Goal: Find specific page/section

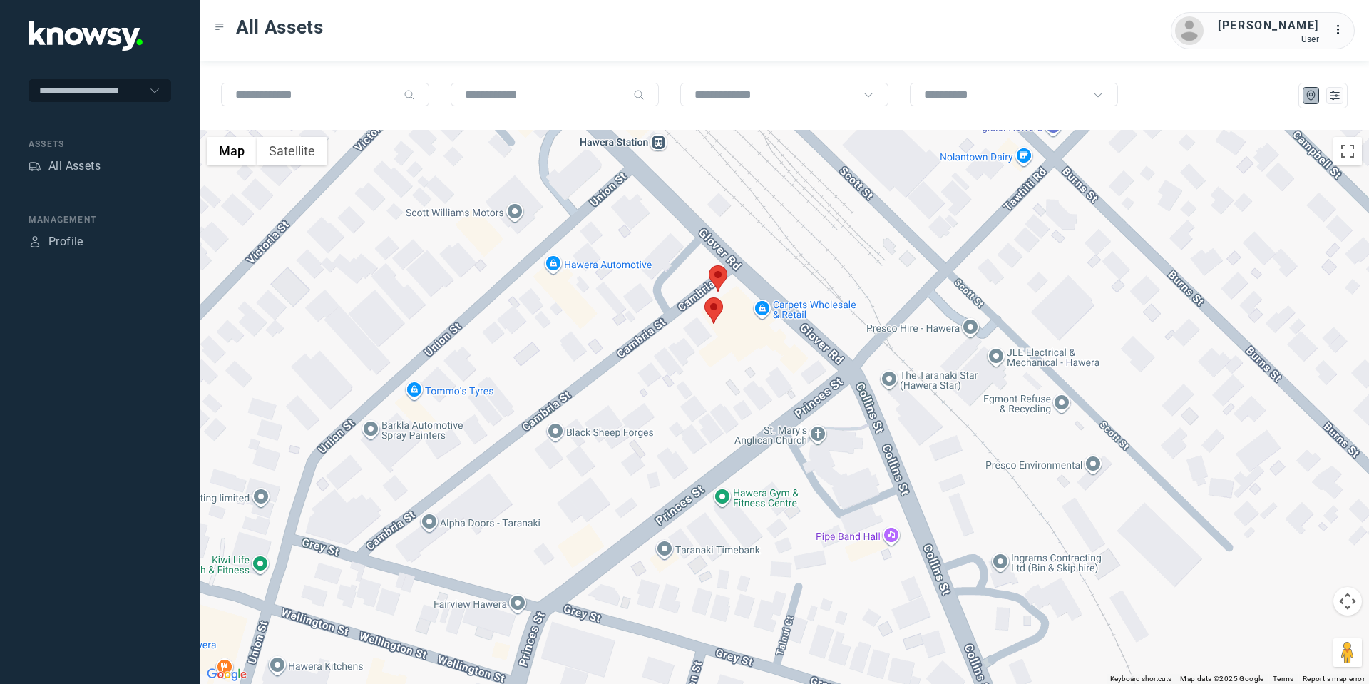
click at [705, 297] on area at bounding box center [705, 297] width 0 height 0
click at [769, 221] on button "Close" at bounding box center [761, 230] width 34 height 34
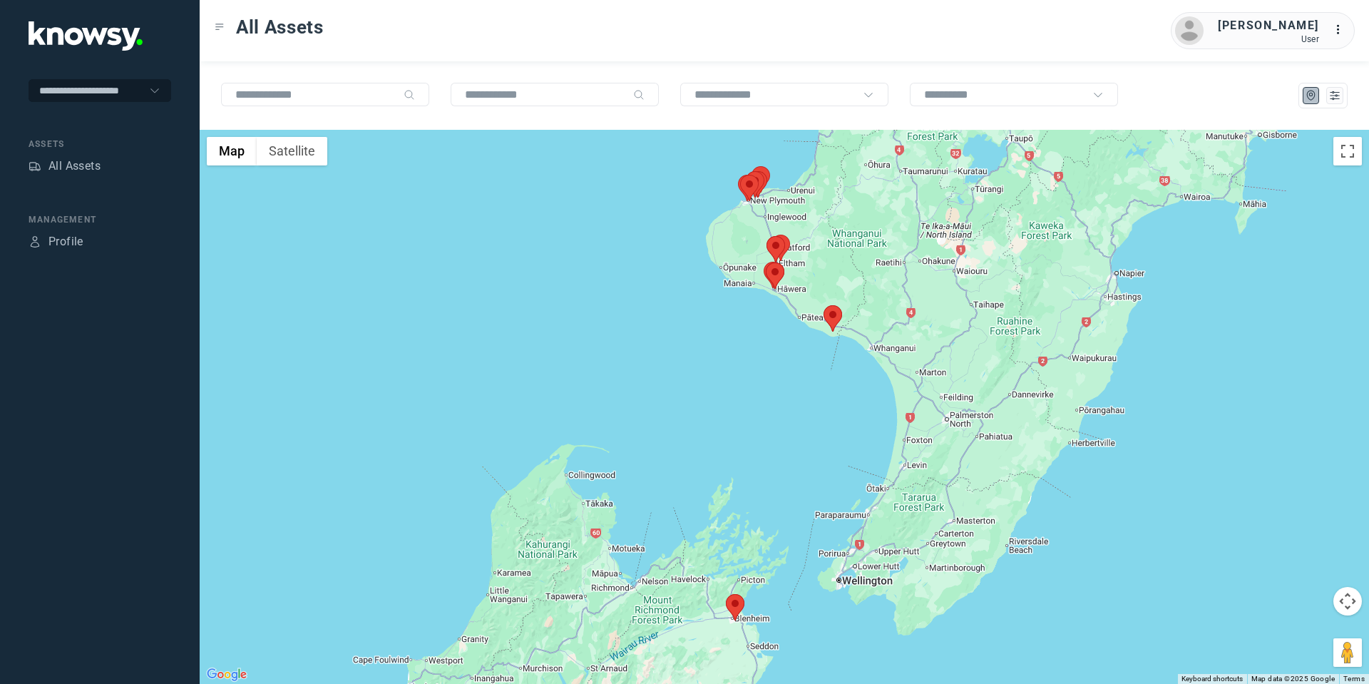
click at [824, 305] on area at bounding box center [824, 305] width 0 height 0
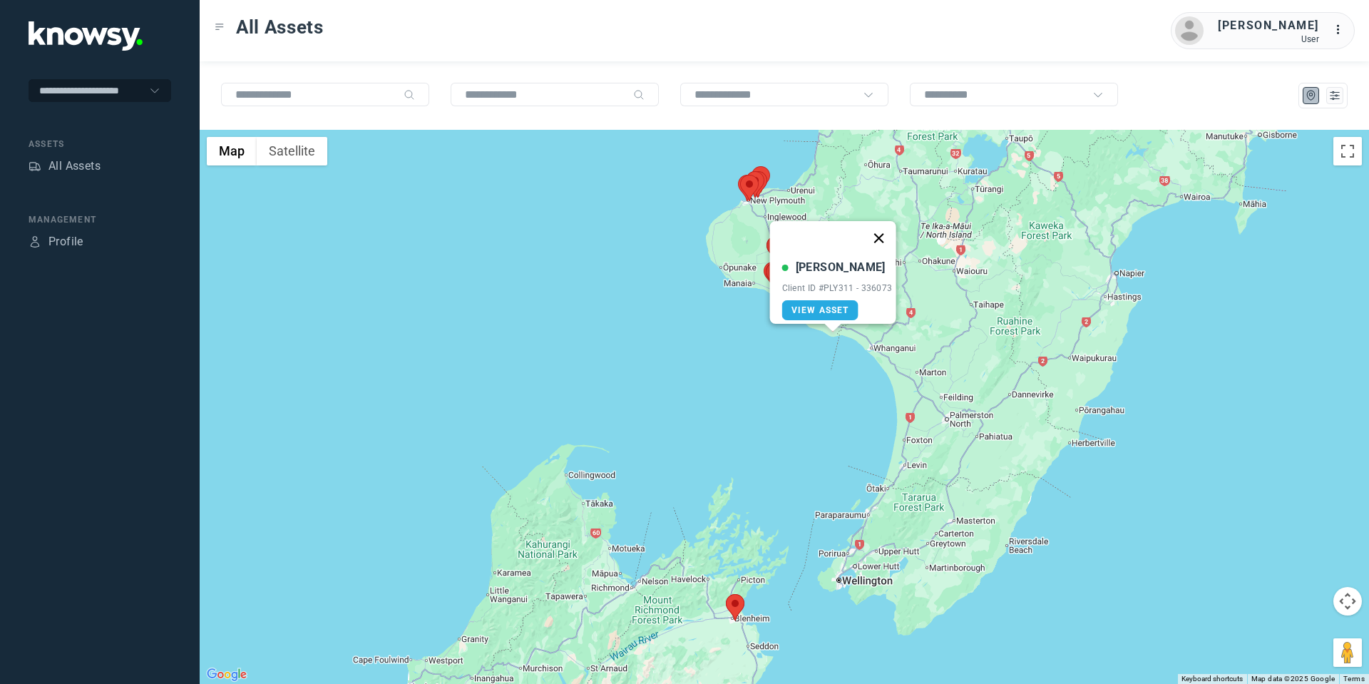
click at [890, 227] on button "Close" at bounding box center [879, 238] width 34 height 34
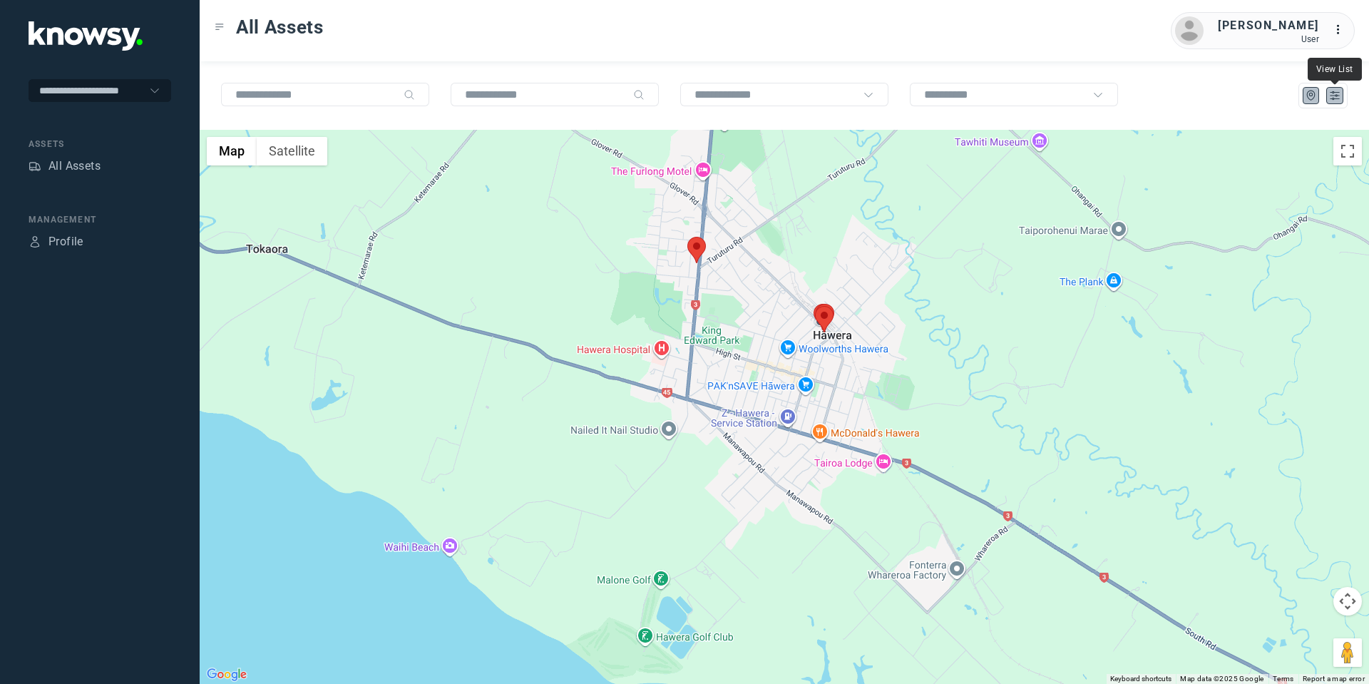
click at [1340, 96] on icon "List" at bounding box center [1335, 95] width 13 height 13
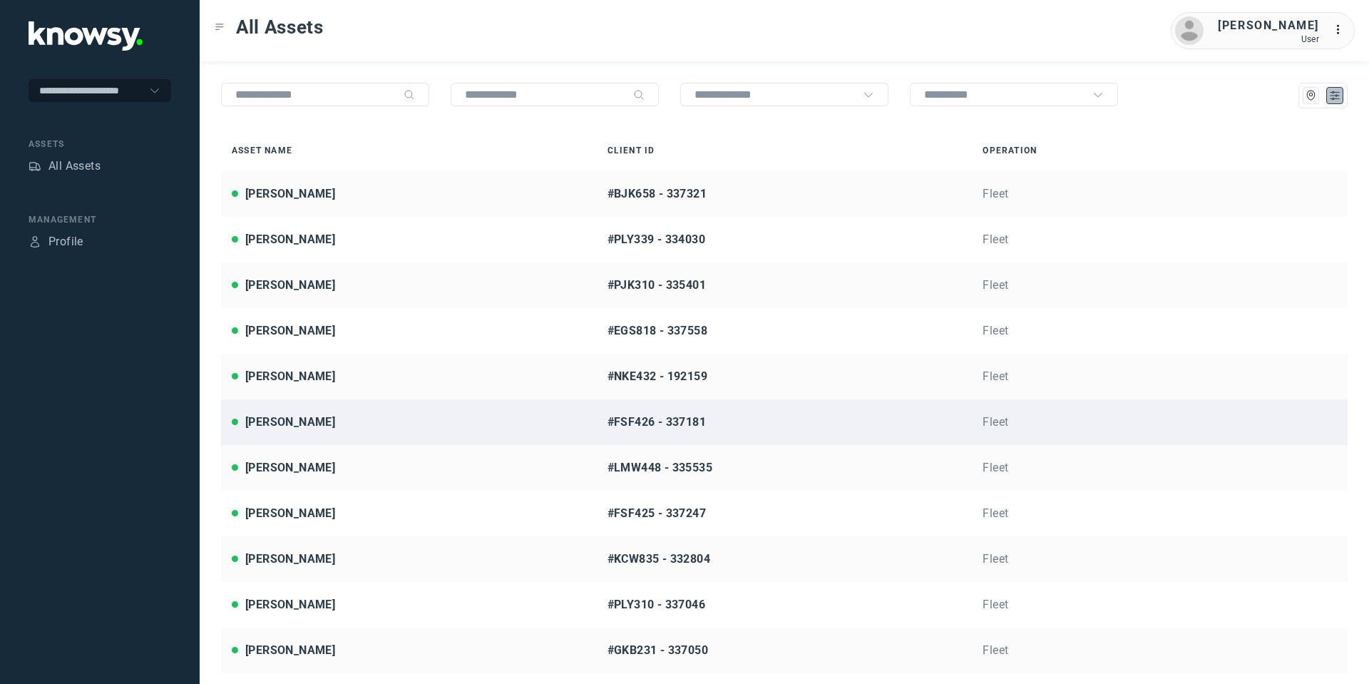
click at [289, 425] on div "Dylan Farr" at bounding box center [290, 422] width 90 height 17
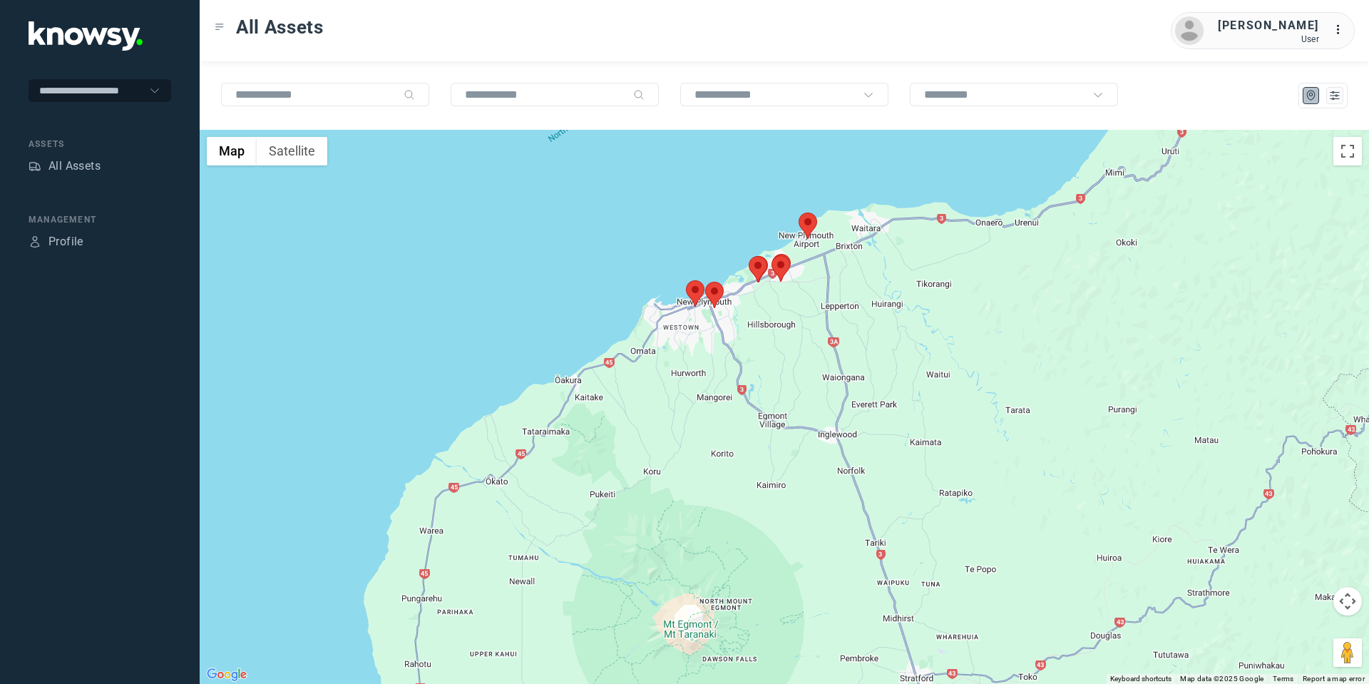
click at [799, 213] on area at bounding box center [799, 213] width 0 height 0
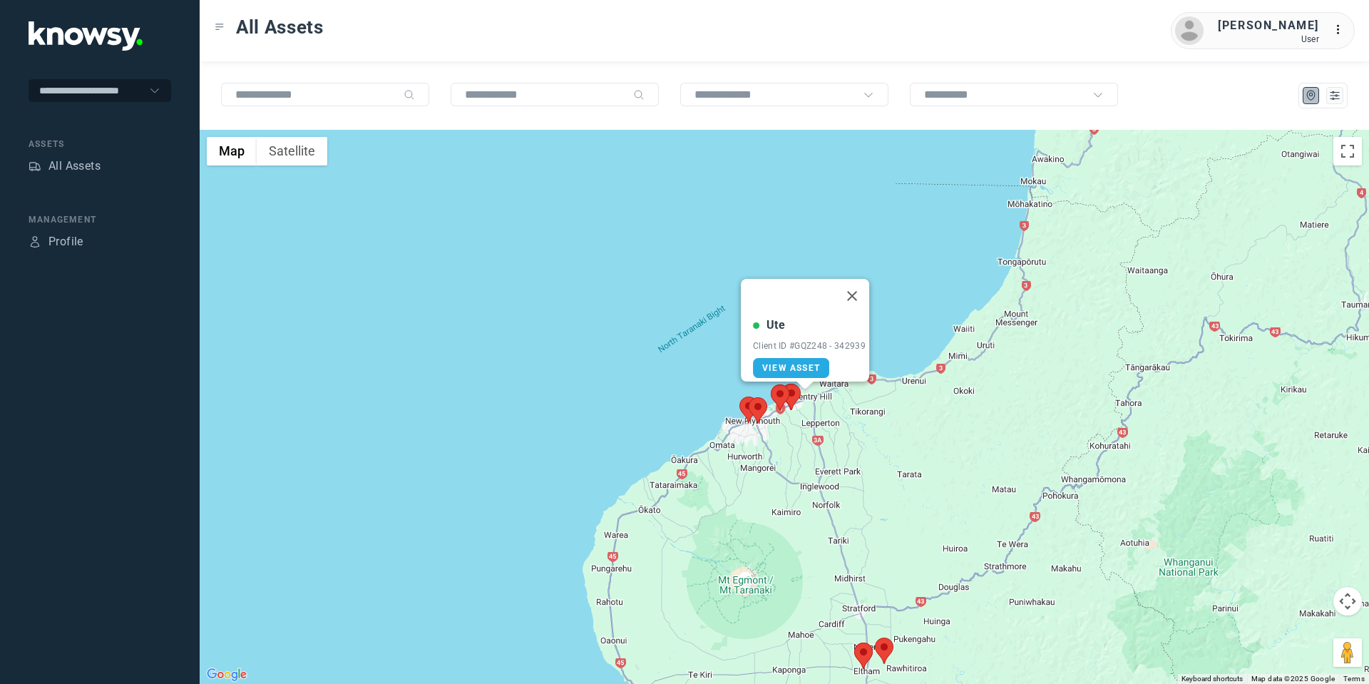
click at [1353, 608] on button "Map camera controls" at bounding box center [1348, 601] width 29 height 29
click at [1270, 634] on button "Move down" at bounding box center [1276, 637] width 29 height 29
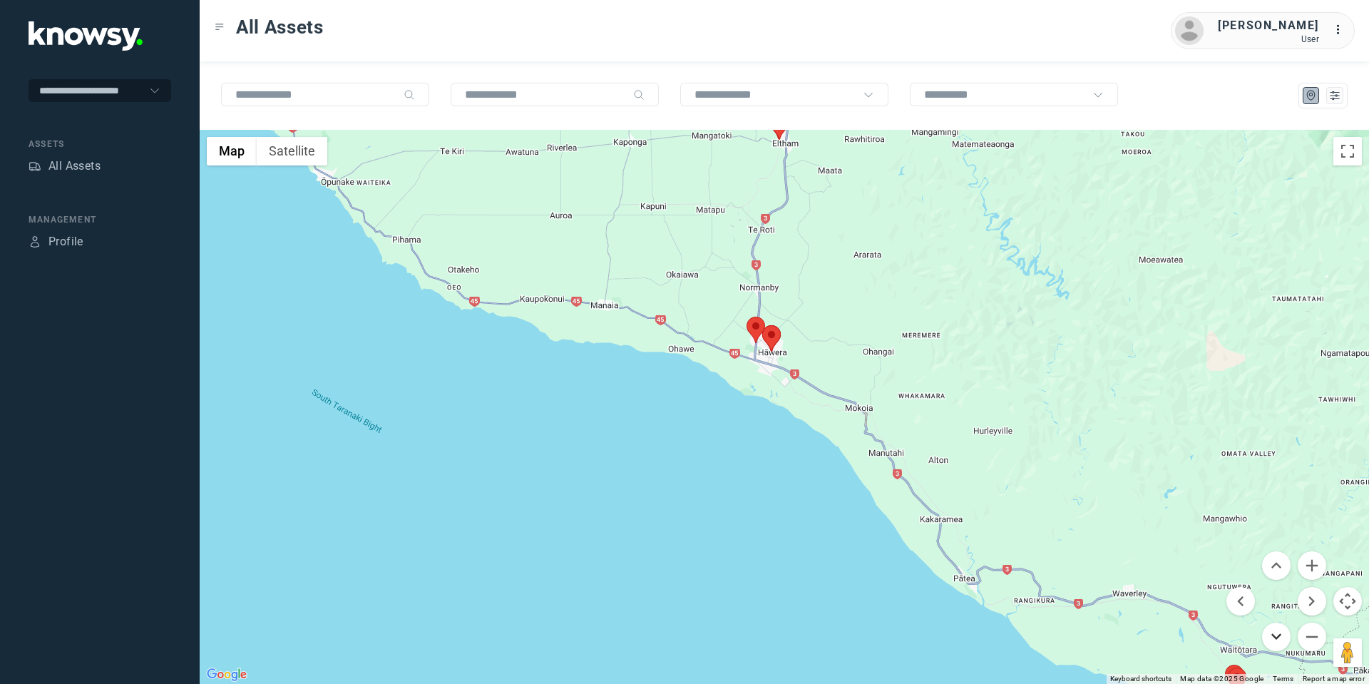
click at [1278, 631] on button "Move down" at bounding box center [1276, 637] width 29 height 29
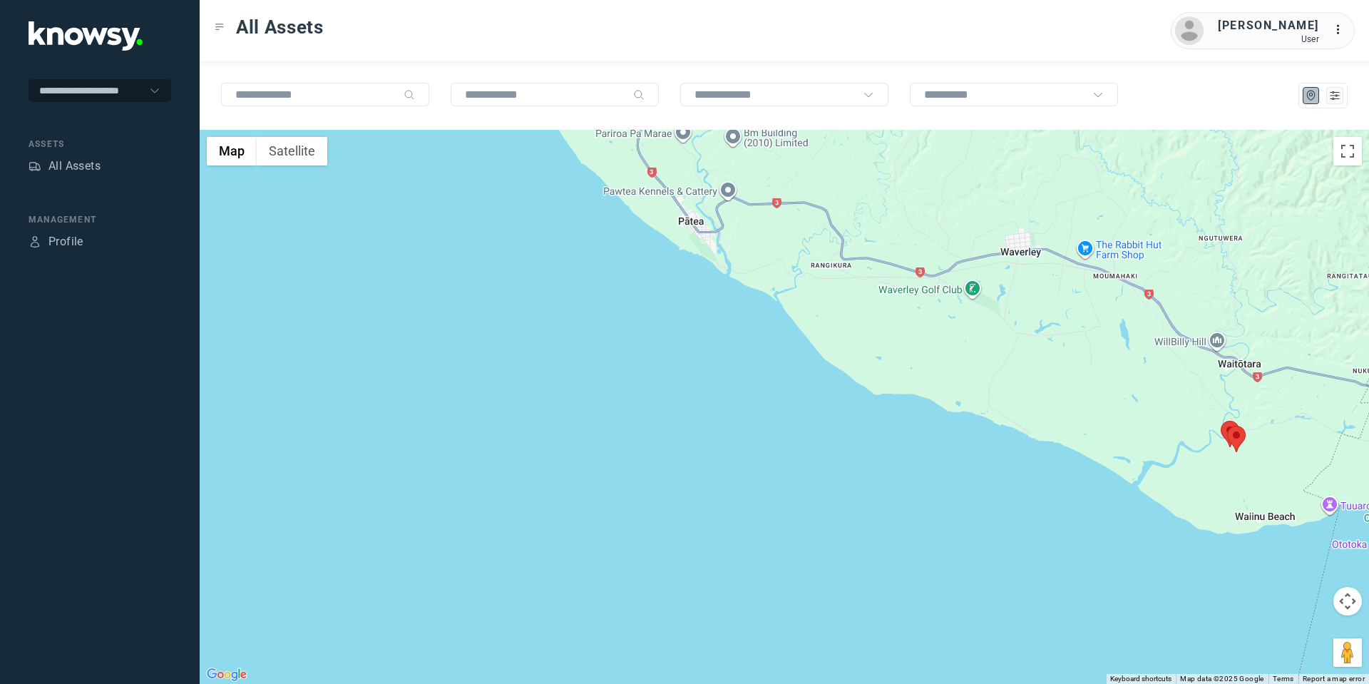
click at [1228, 426] on area at bounding box center [1228, 426] width 0 height 0
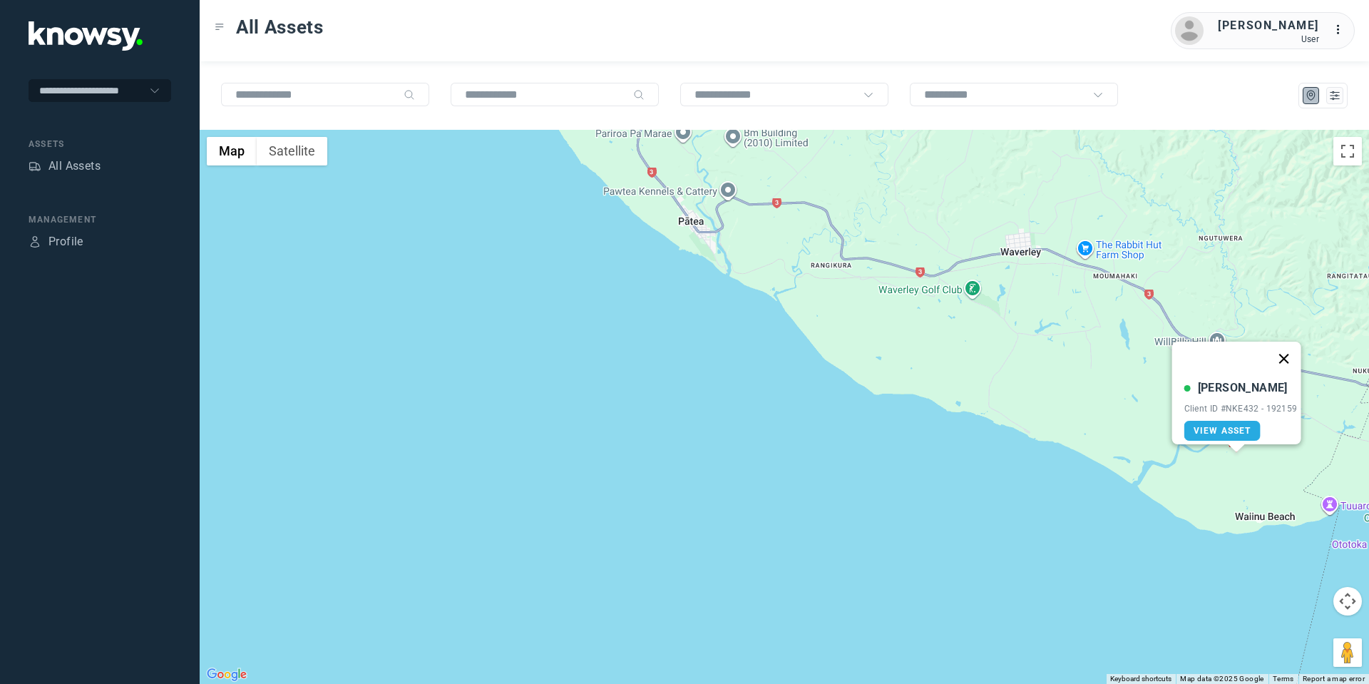
click at [1289, 350] on button "Close" at bounding box center [1284, 359] width 34 height 34
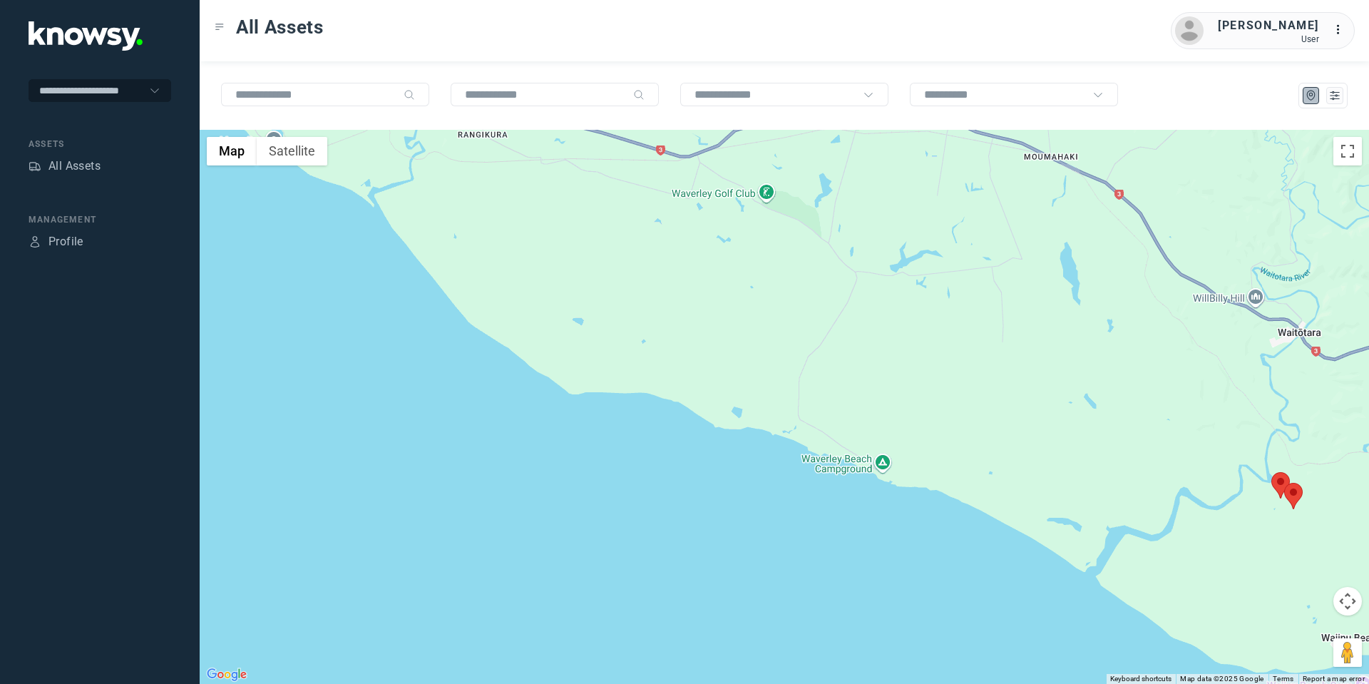
click at [1272, 472] on area at bounding box center [1272, 472] width 0 height 0
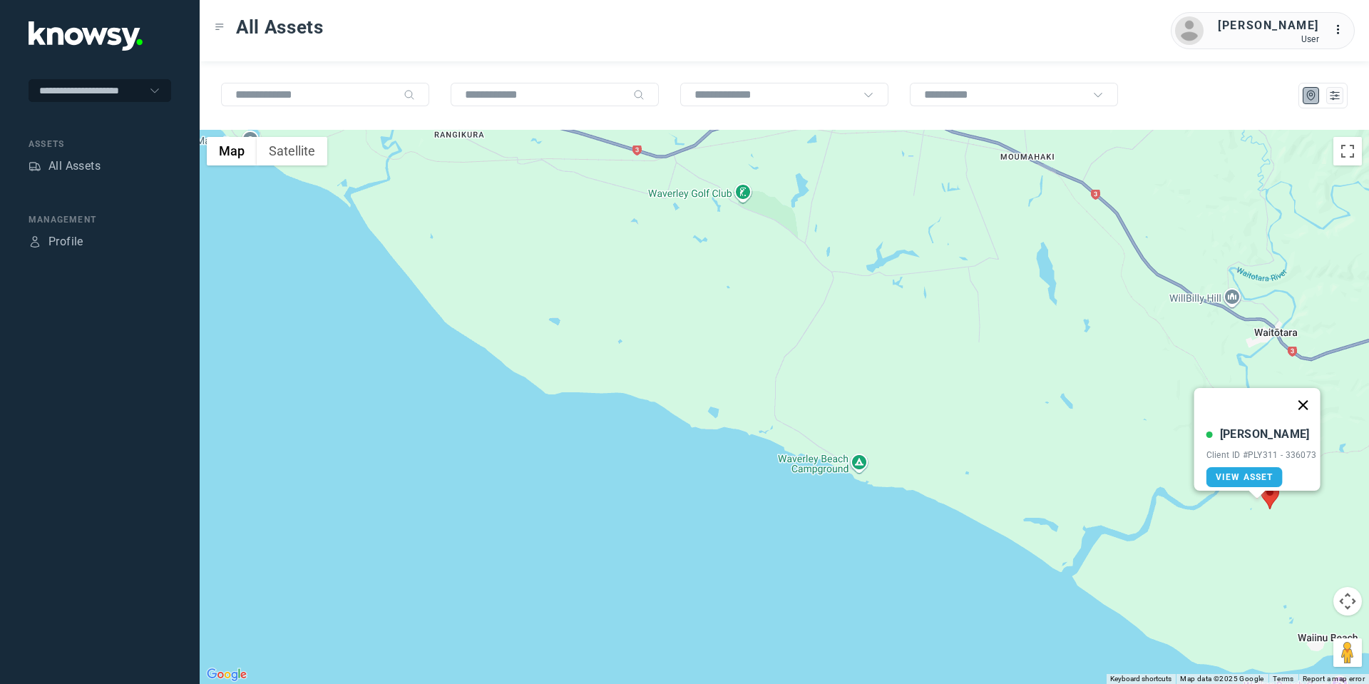
click at [1310, 394] on button "Close" at bounding box center [1303, 405] width 34 height 34
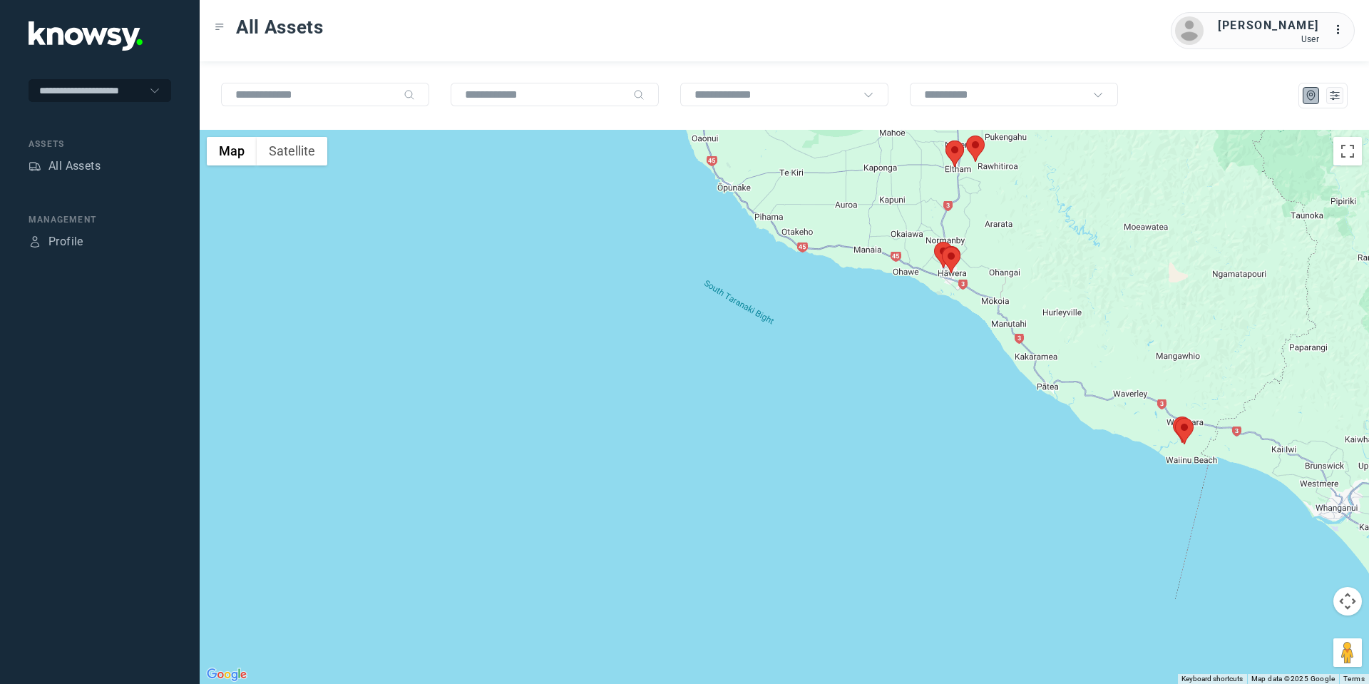
click at [1352, 603] on button "Map camera controls" at bounding box center [1348, 601] width 29 height 29
click at [1278, 558] on button "Move up" at bounding box center [1276, 565] width 29 height 29
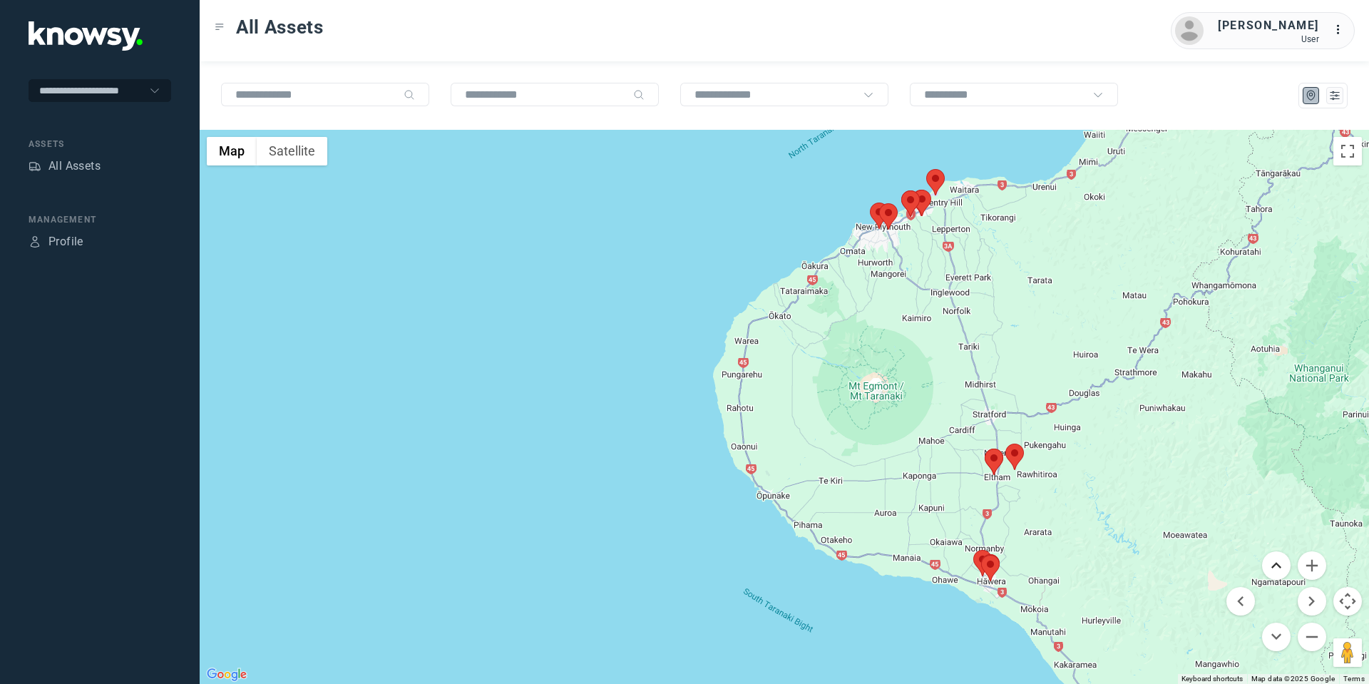
click at [1284, 565] on button "Move up" at bounding box center [1276, 565] width 29 height 29
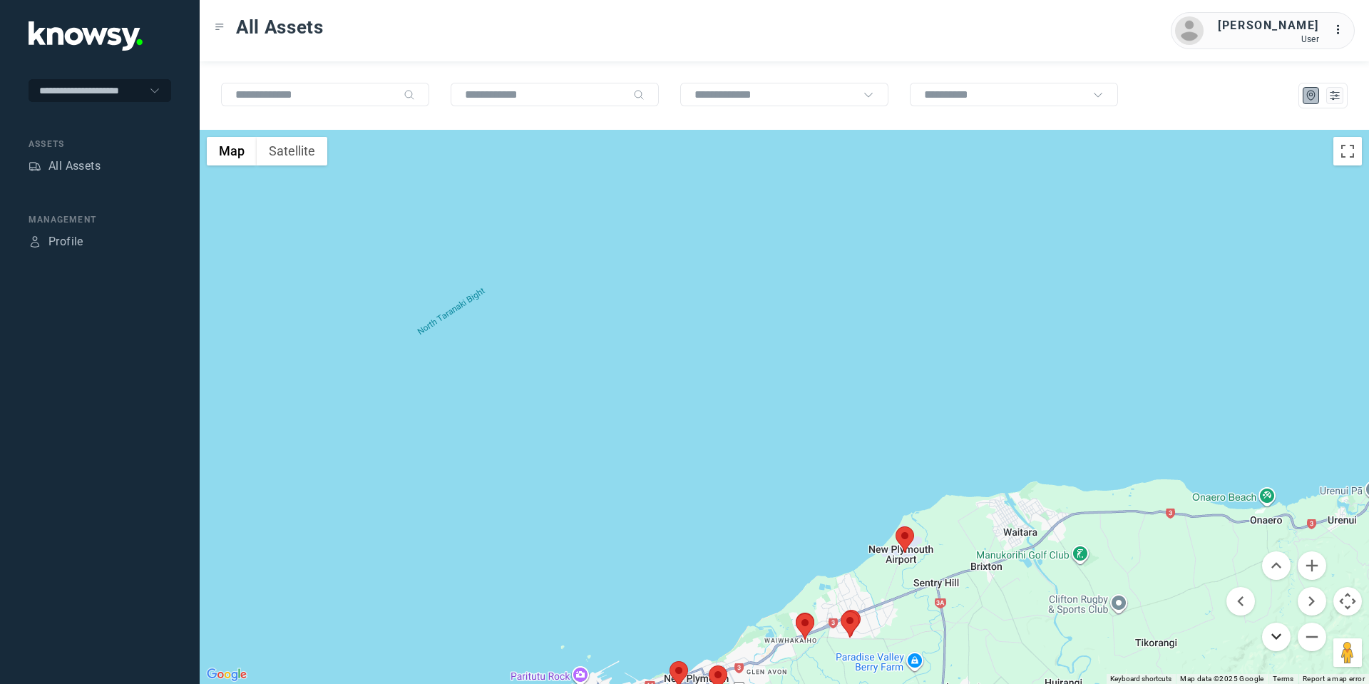
click at [1277, 628] on button "Move down" at bounding box center [1276, 637] width 29 height 29
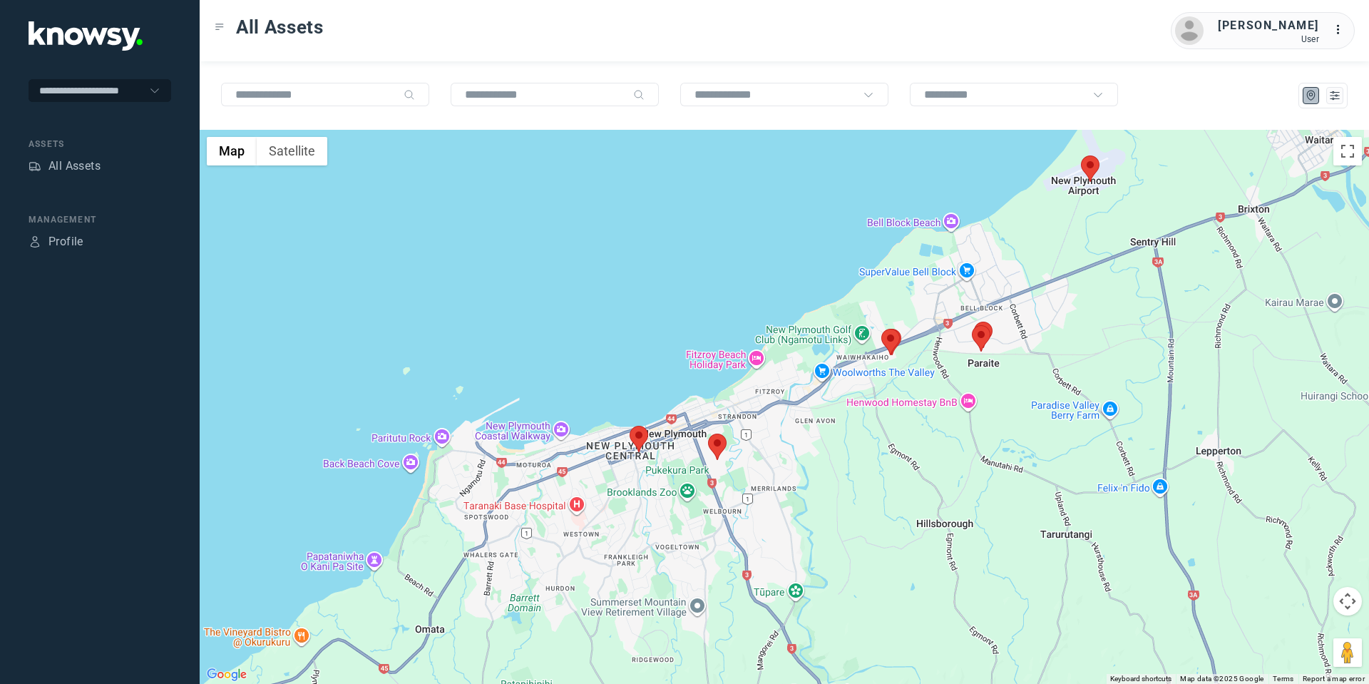
click at [708, 434] on area at bounding box center [708, 434] width 0 height 0
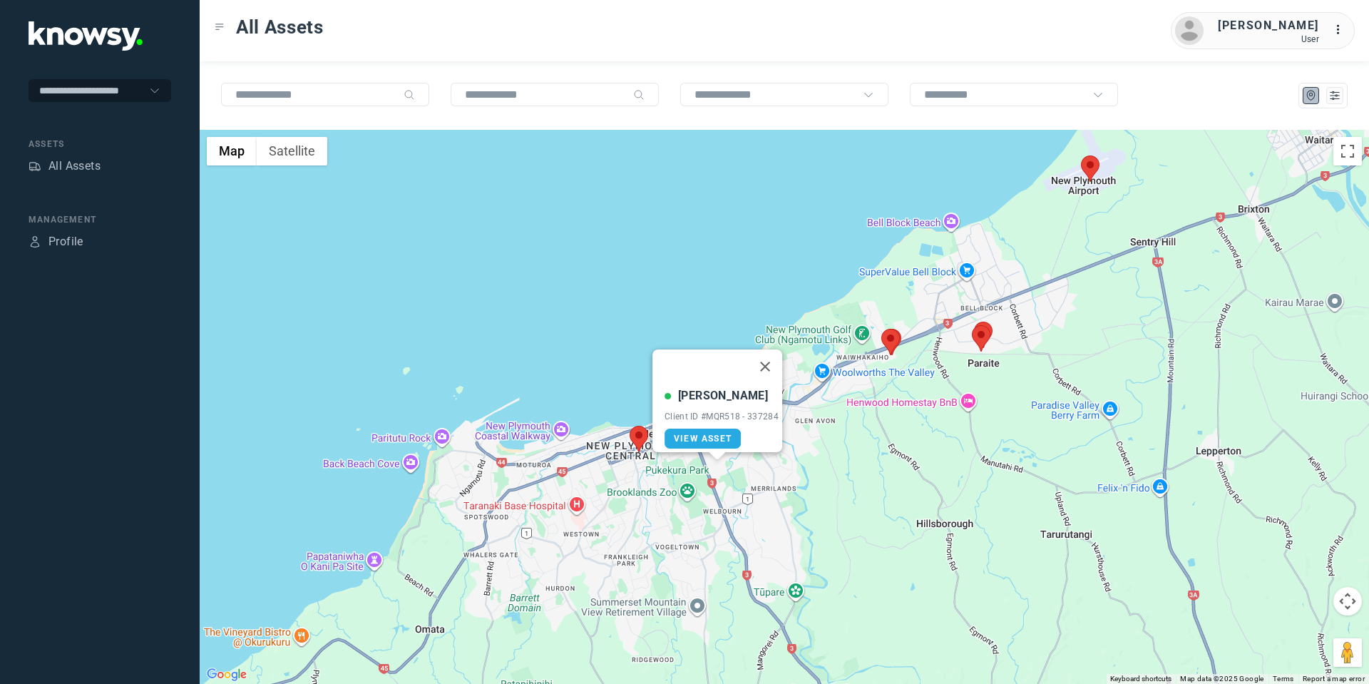
click at [630, 426] on area at bounding box center [630, 426] width 0 height 0
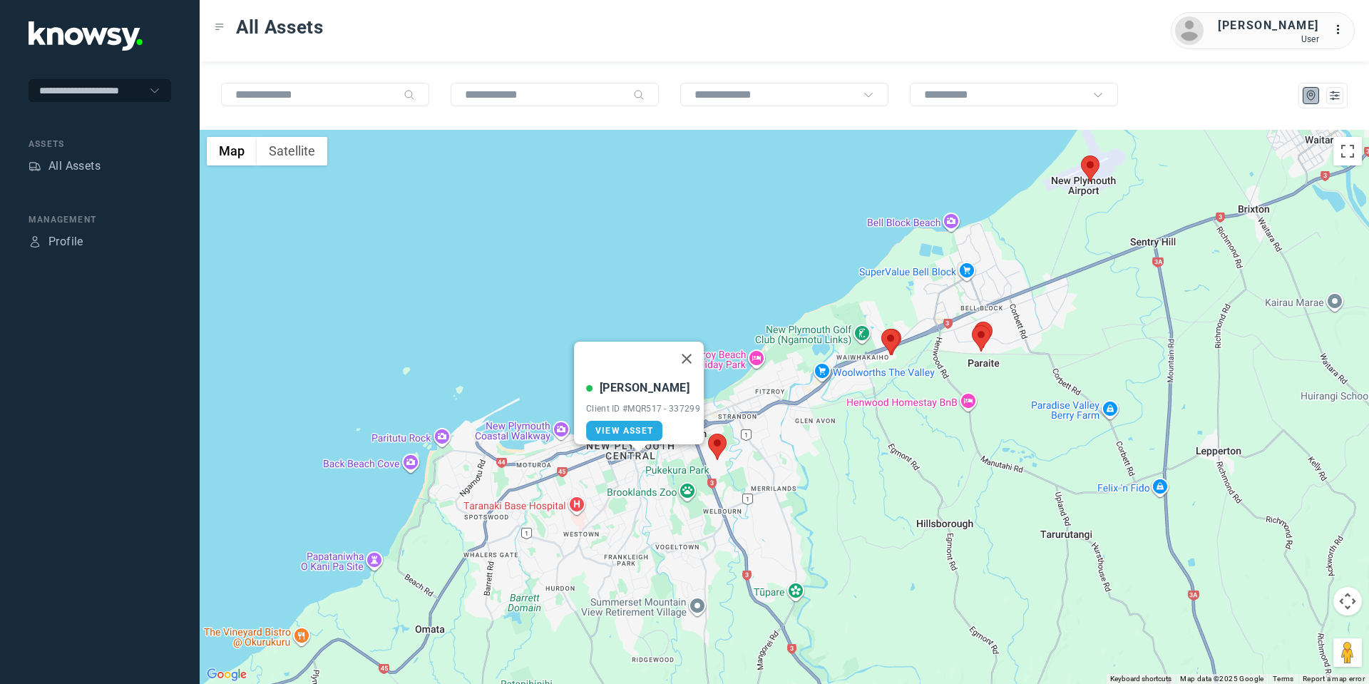
click at [882, 329] on area at bounding box center [882, 329] width 0 height 0
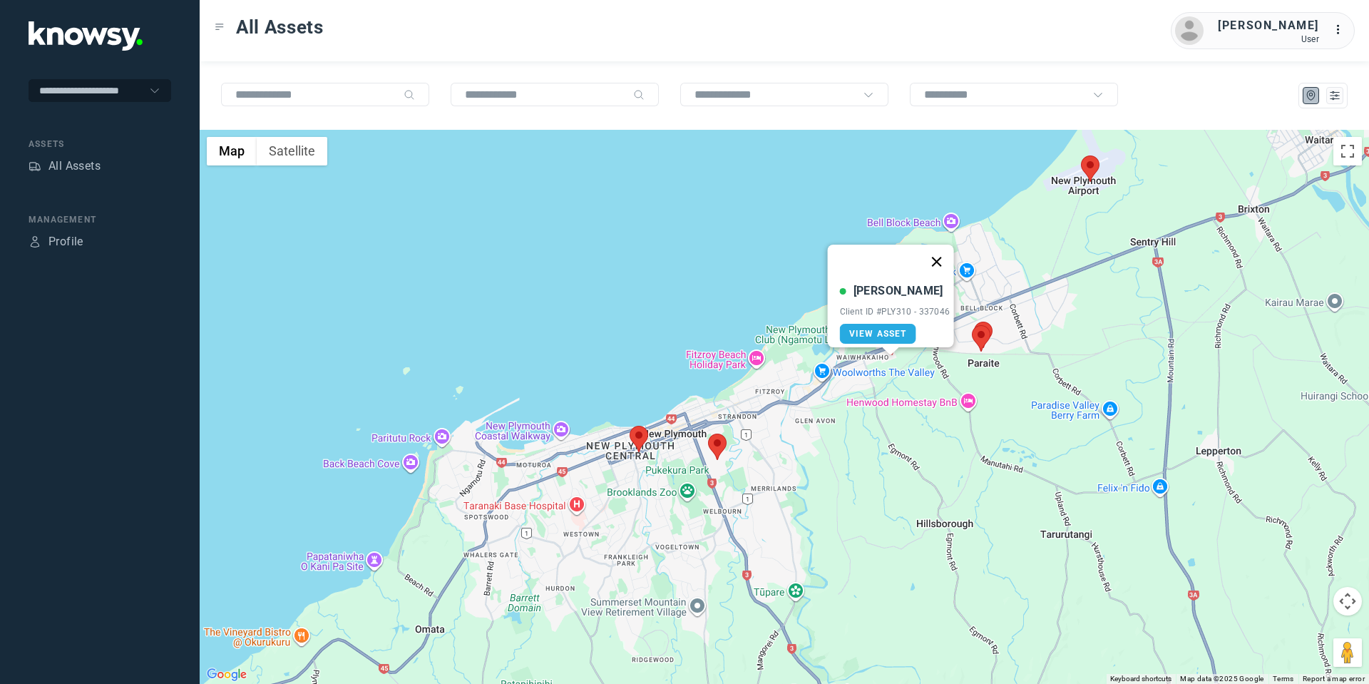
click at [947, 253] on button "Close" at bounding box center [936, 262] width 34 height 34
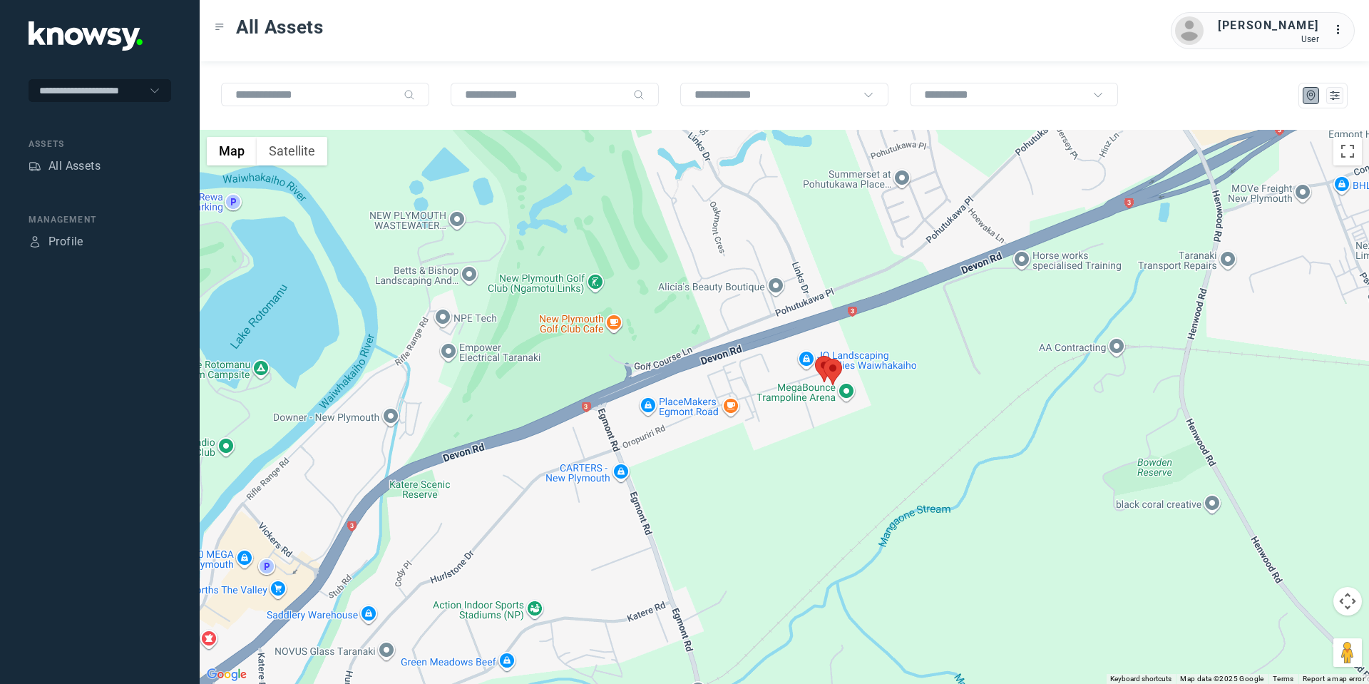
click at [815, 356] on area at bounding box center [815, 356] width 0 height 0
click at [880, 279] on button "Close" at bounding box center [870, 289] width 34 height 34
click at [824, 359] on area at bounding box center [824, 359] width 0 height 0
click at [885, 285] on button "Close" at bounding box center [879, 292] width 34 height 34
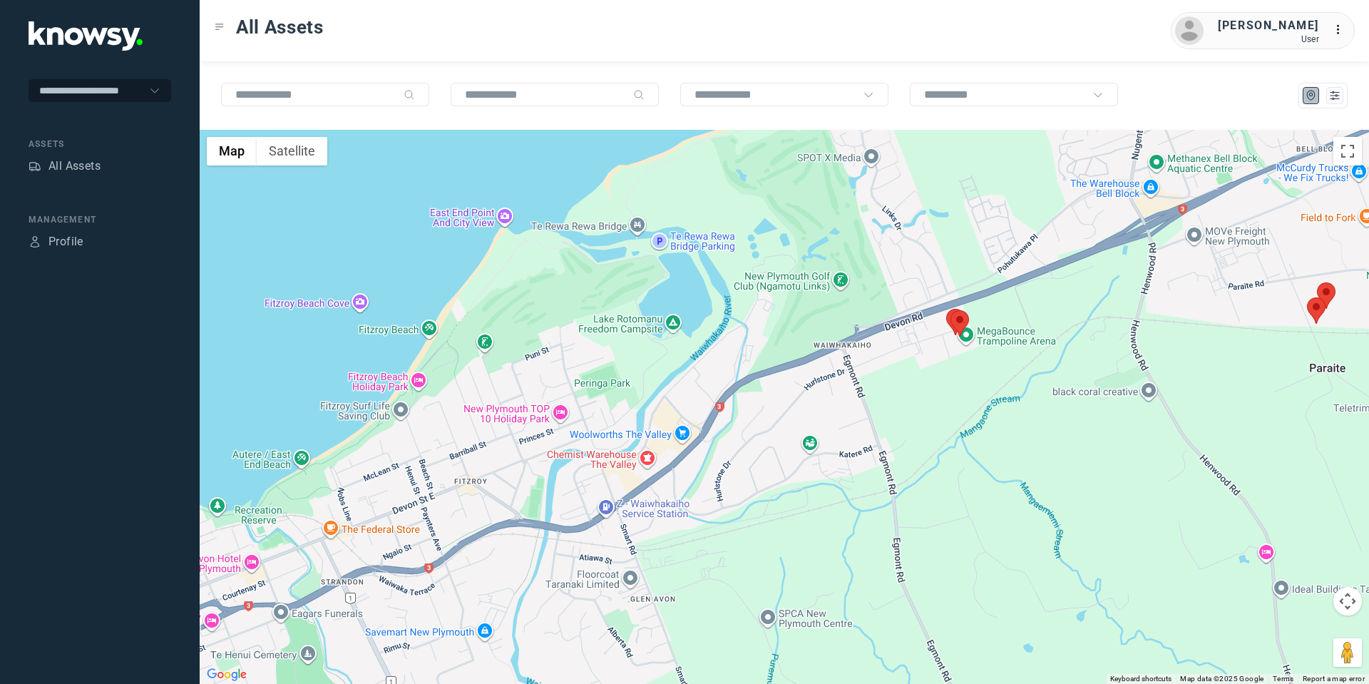
click at [1307, 297] on area at bounding box center [1307, 297] width 0 height 0
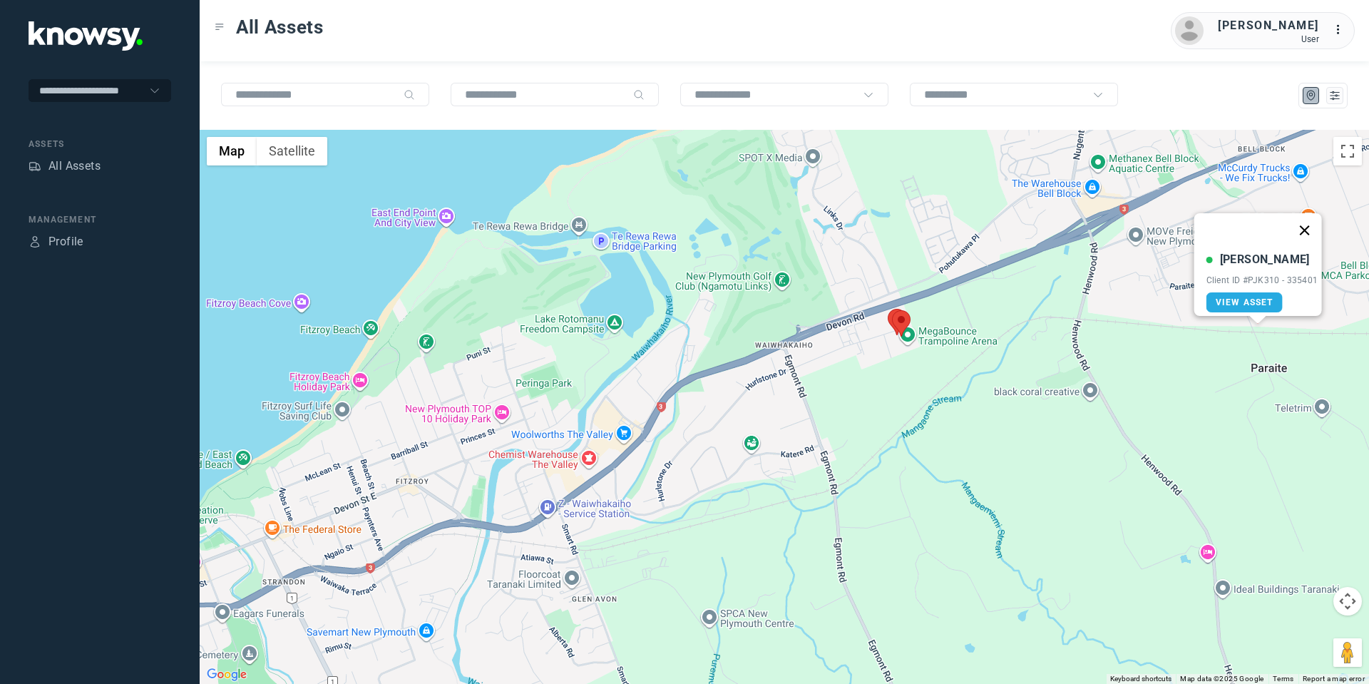
click at [1307, 218] on button "Close" at bounding box center [1304, 230] width 34 height 34
click at [1259, 282] on area at bounding box center [1259, 282] width 0 height 0
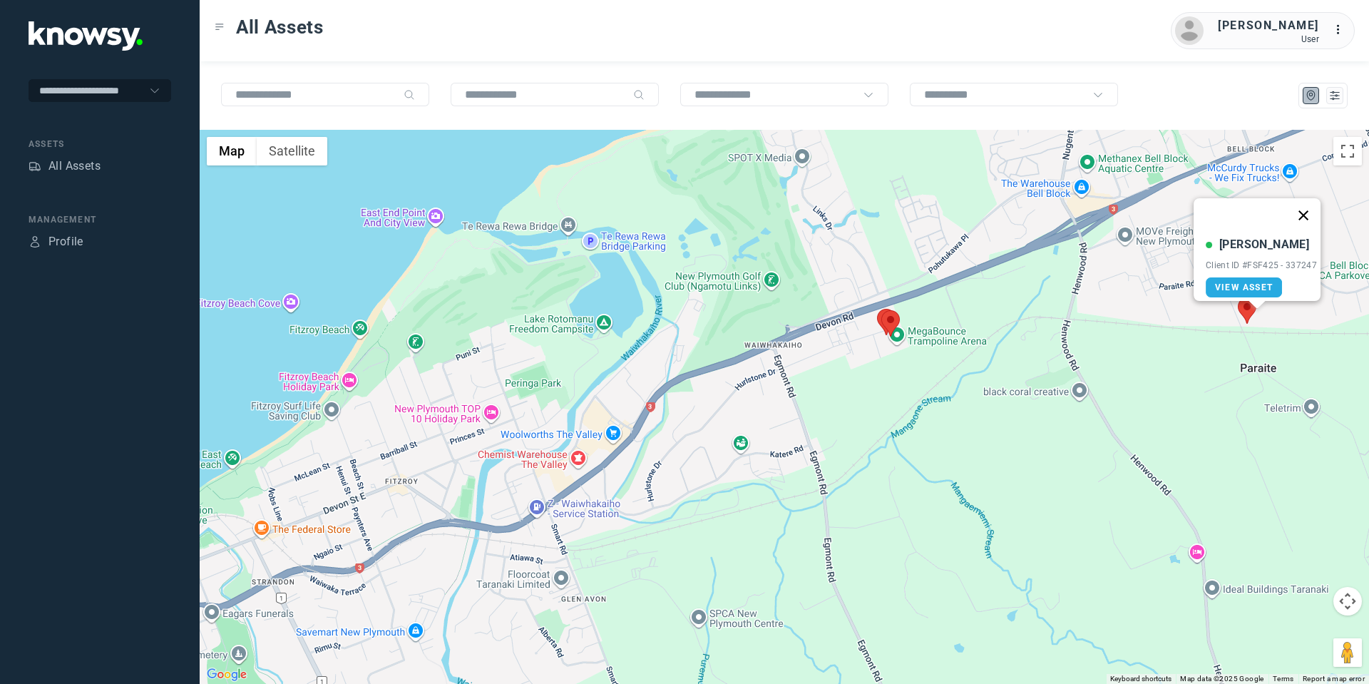
click at [1310, 201] on button "Close" at bounding box center [1304, 215] width 34 height 34
click at [1238, 297] on area at bounding box center [1238, 297] width 0 height 0
click at [1300, 220] on button "Close" at bounding box center [1294, 230] width 34 height 34
click at [1248, 282] on area at bounding box center [1248, 282] width 0 height 0
click at [1306, 203] on button "Close" at bounding box center [1304, 215] width 34 height 34
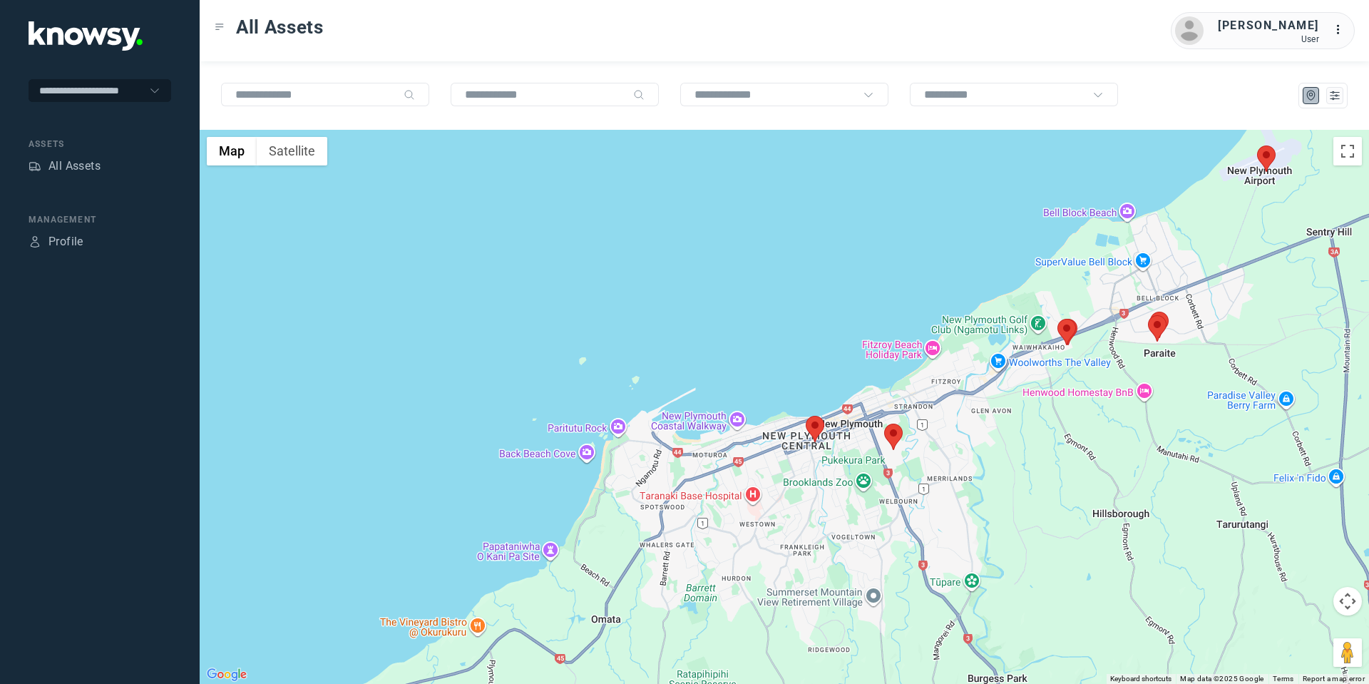
click at [1347, 599] on button "Map camera controls" at bounding box center [1348, 601] width 29 height 29
click at [1282, 639] on button "Move down" at bounding box center [1276, 637] width 29 height 29
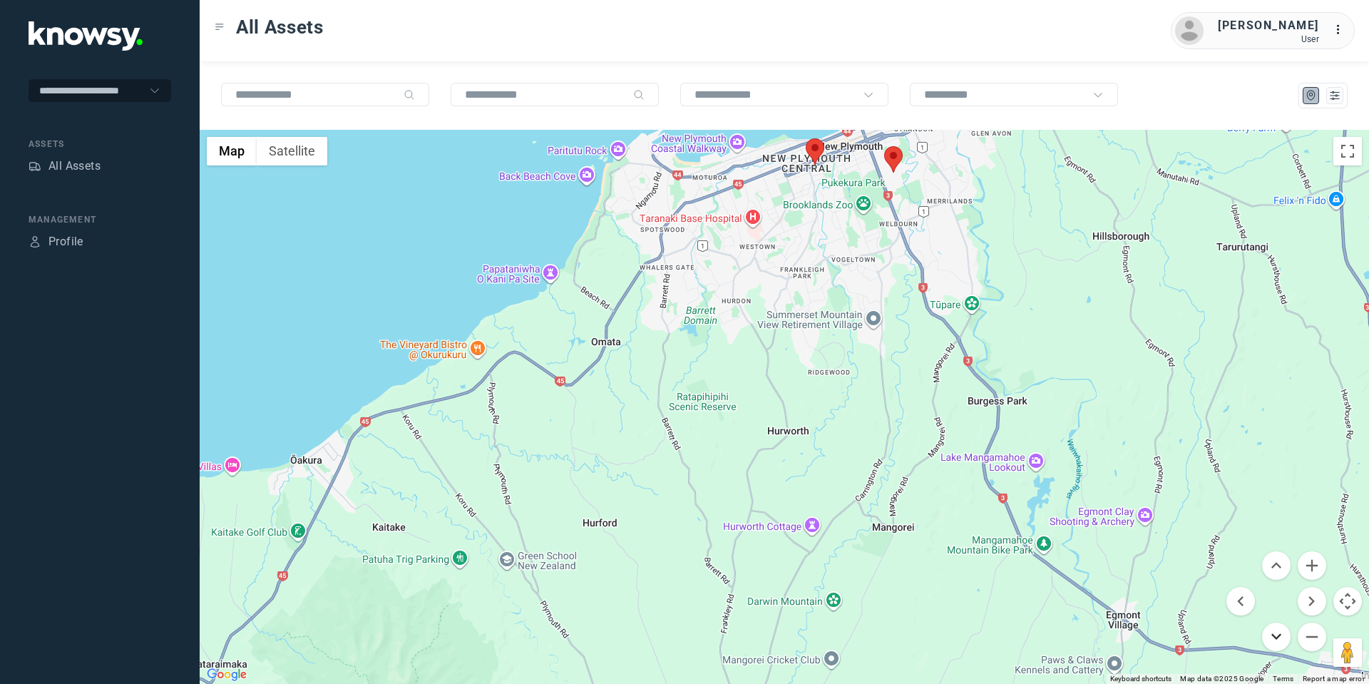
click at [1282, 639] on button "Move down" at bounding box center [1276, 637] width 29 height 29
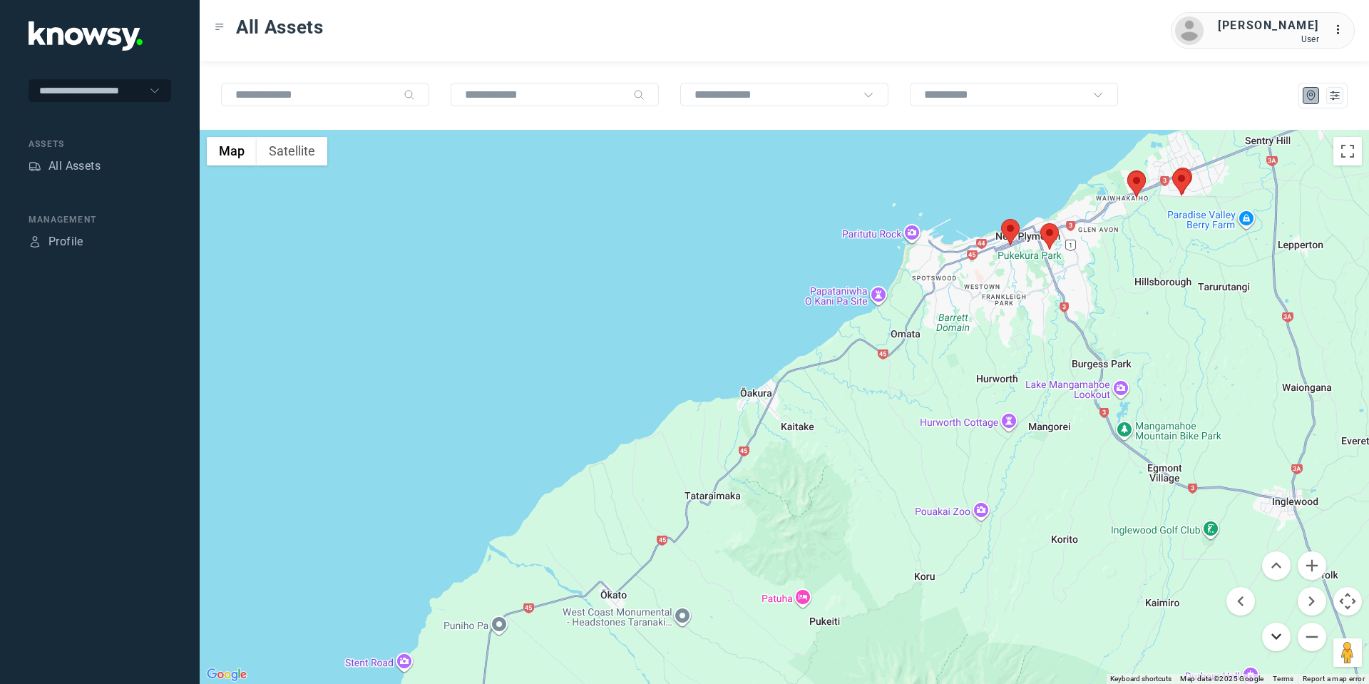
click at [1283, 626] on button "Move down" at bounding box center [1276, 637] width 29 height 29
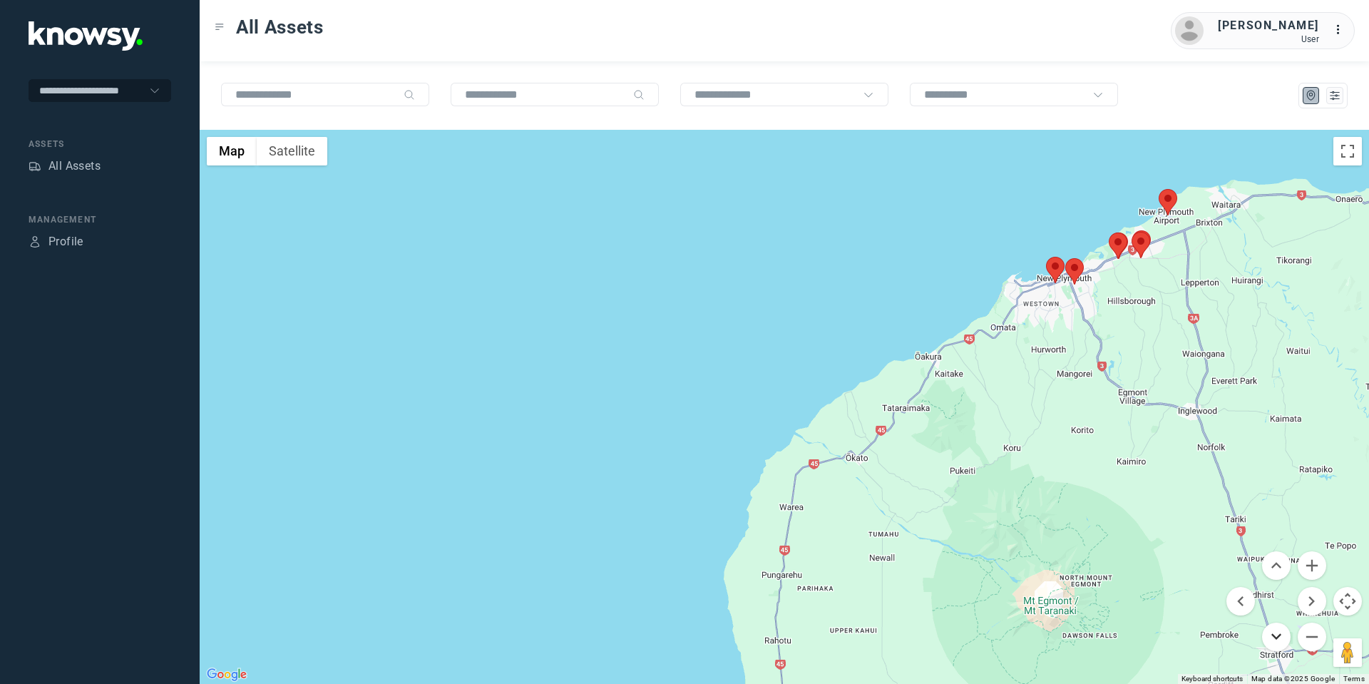
click at [1273, 637] on button "Move down" at bounding box center [1276, 637] width 29 height 29
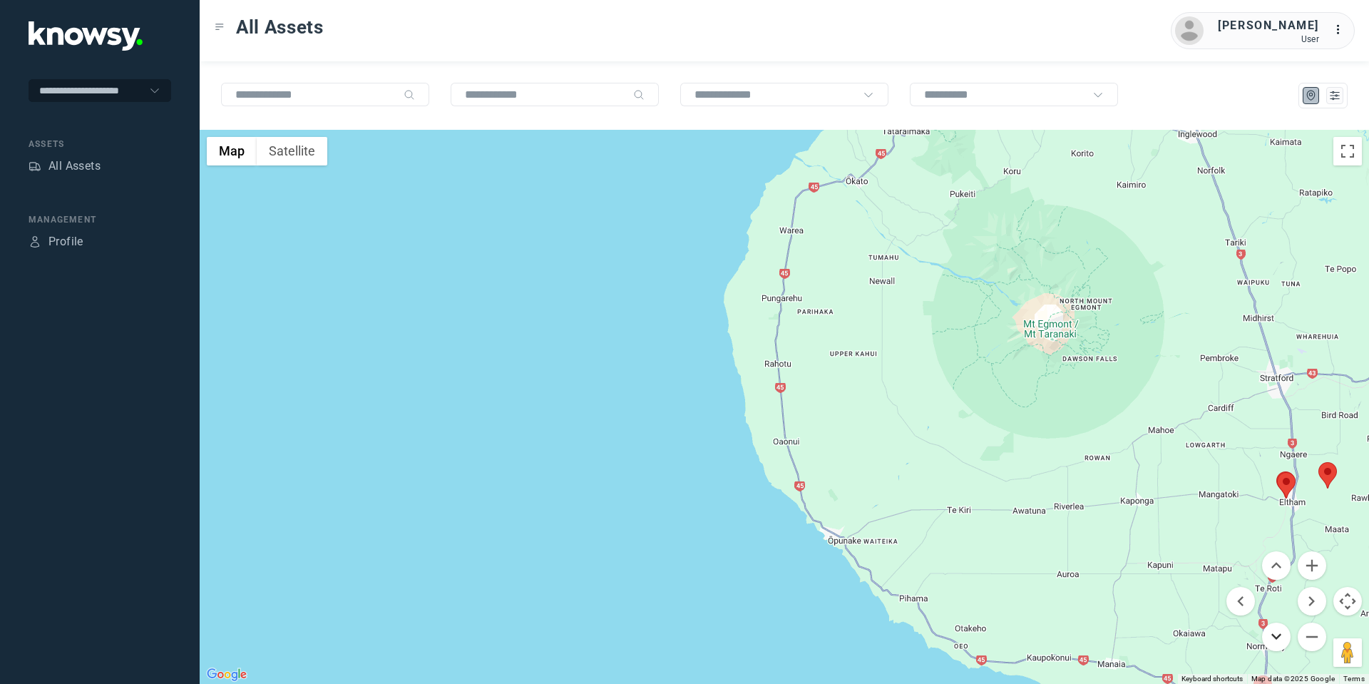
click at [1271, 648] on button "Move down" at bounding box center [1276, 637] width 29 height 29
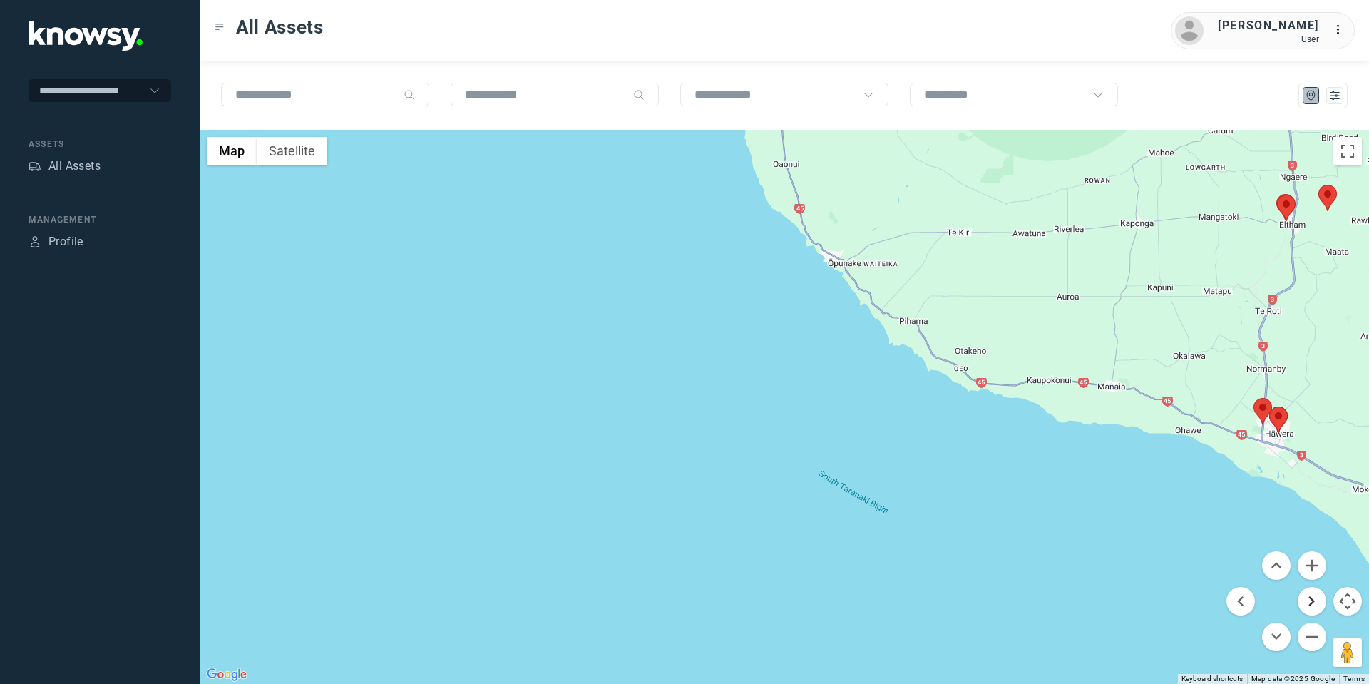
click at [1307, 603] on button "Move right" at bounding box center [1312, 601] width 29 height 29
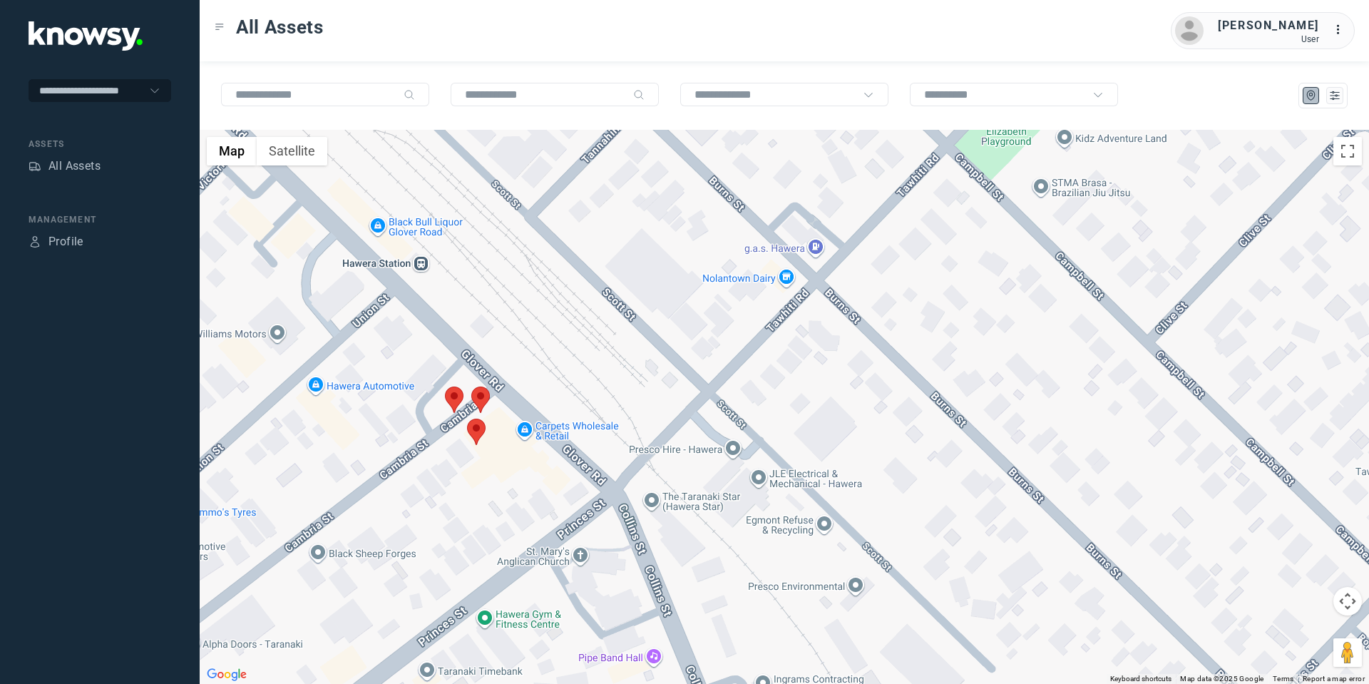
click at [467, 419] on area at bounding box center [467, 419] width 0 height 0
click at [530, 340] on button "Close" at bounding box center [523, 352] width 34 height 34
click at [471, 387] on area at bounding box center [471, 387] width 0 height 0
click at [531, 306] on button "Close" at bounding box center [527, 319] width 34 height 34
click at [445, 387] on area at bounding box center [445, 387] width 0 height 0
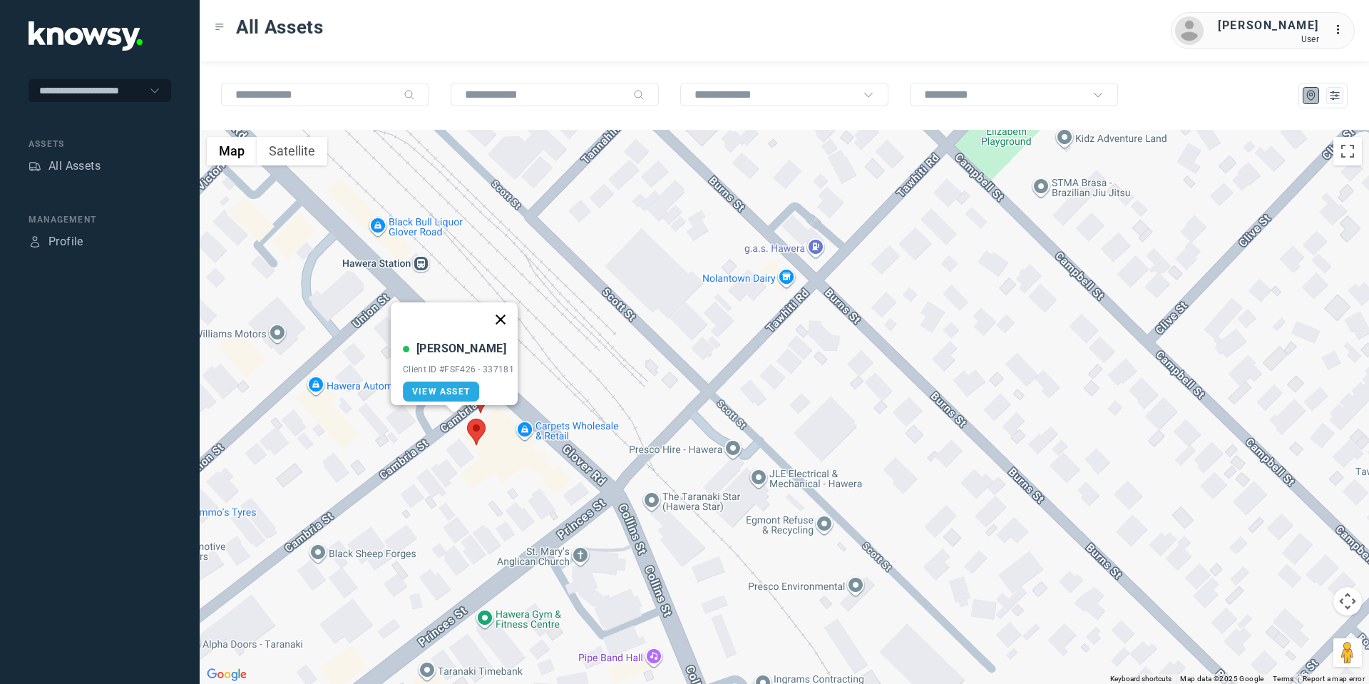
click at [502, 307] on button "Close" at bounding box center [501, 319] width 34 height 34
